Goal: Navigation & Orientation: Find specific page/section

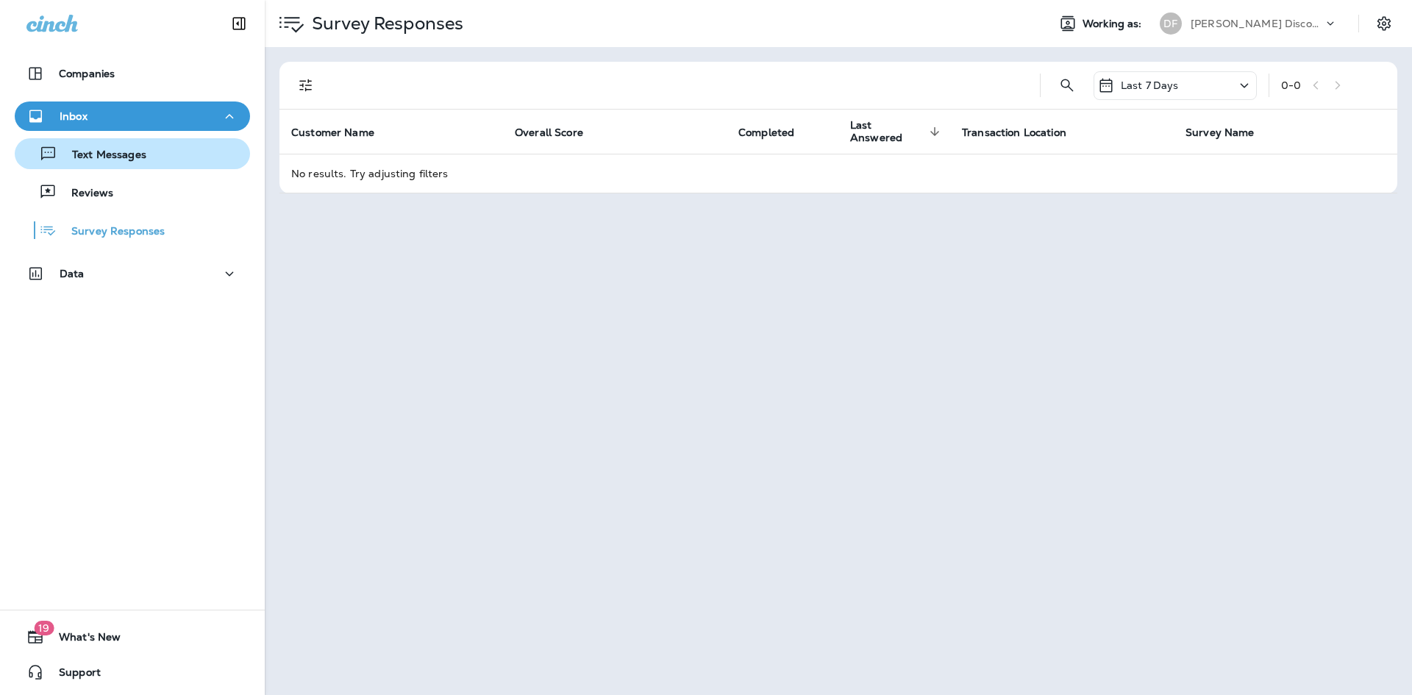
click at [92, 156] on p "Text Messages" at bounding box center [101, 156] width 89 height 14
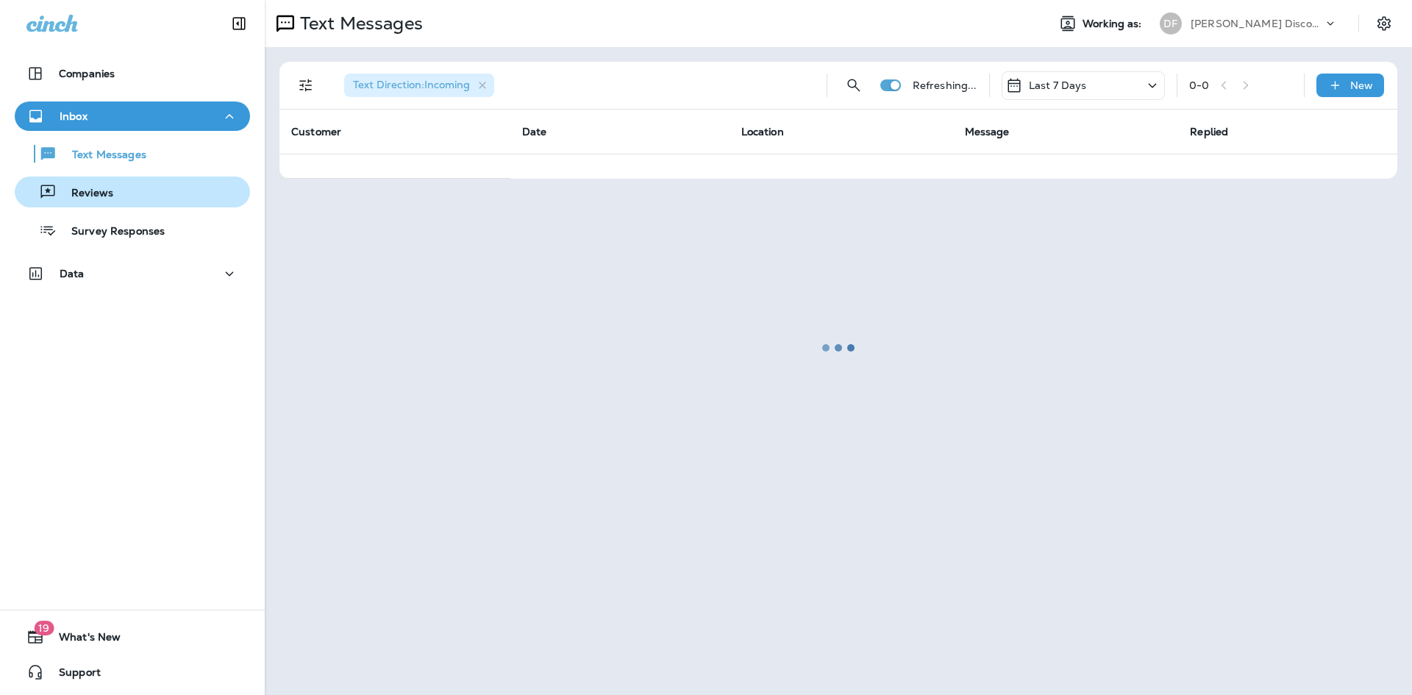
click at [101, 193] on p "Reviews" at bounding box center [85, 194] width 57 height 14
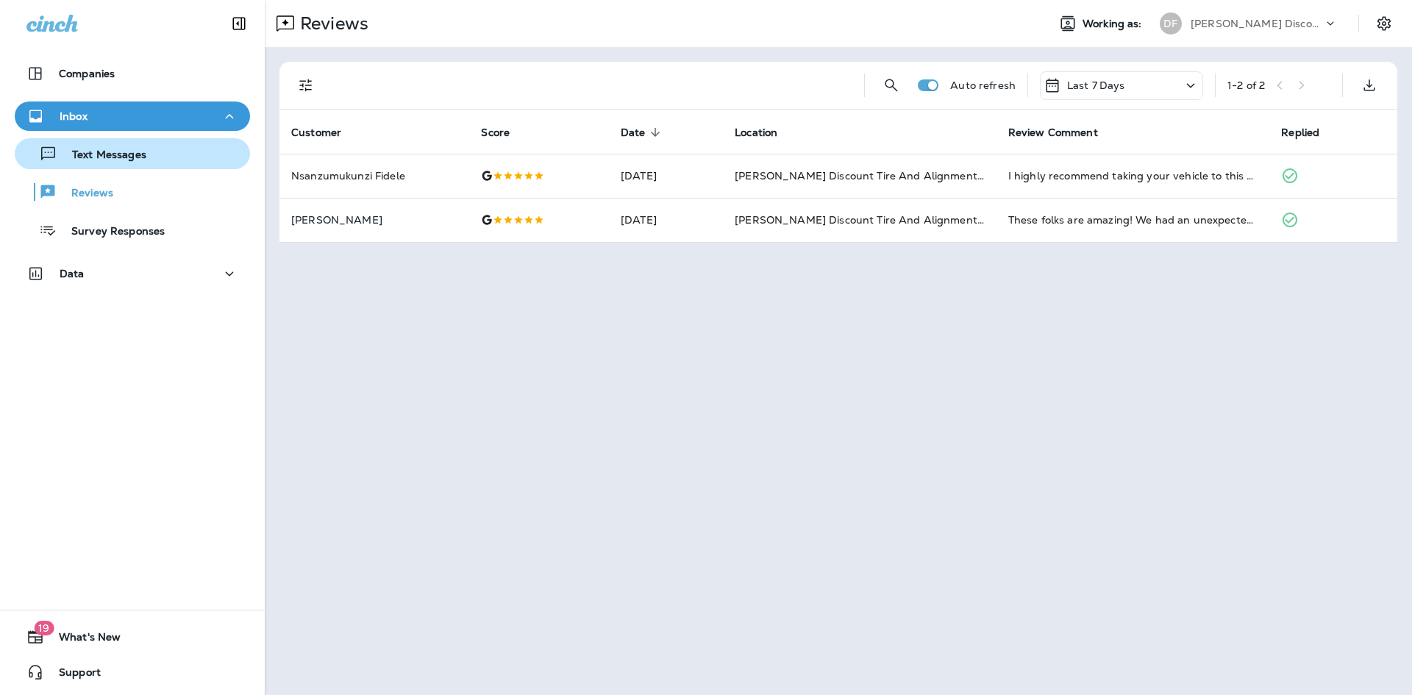
click at [97, 152] on p "Text Messages" at bounding box center [101, 156] width 89 height 14
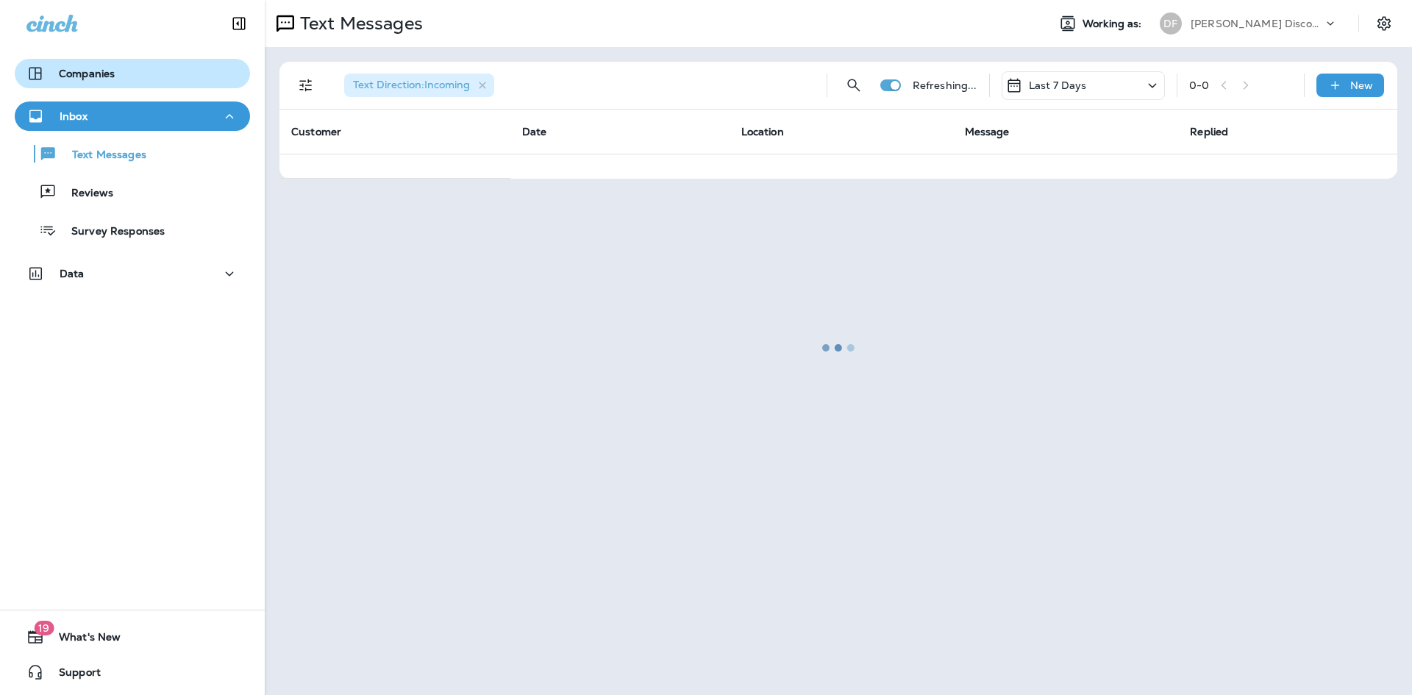
click at [86, 82] on div "Companies" at bounding box center [70, 74] width 88 height 18
